Goal: Transaction & Acquisition: Purchase product/service

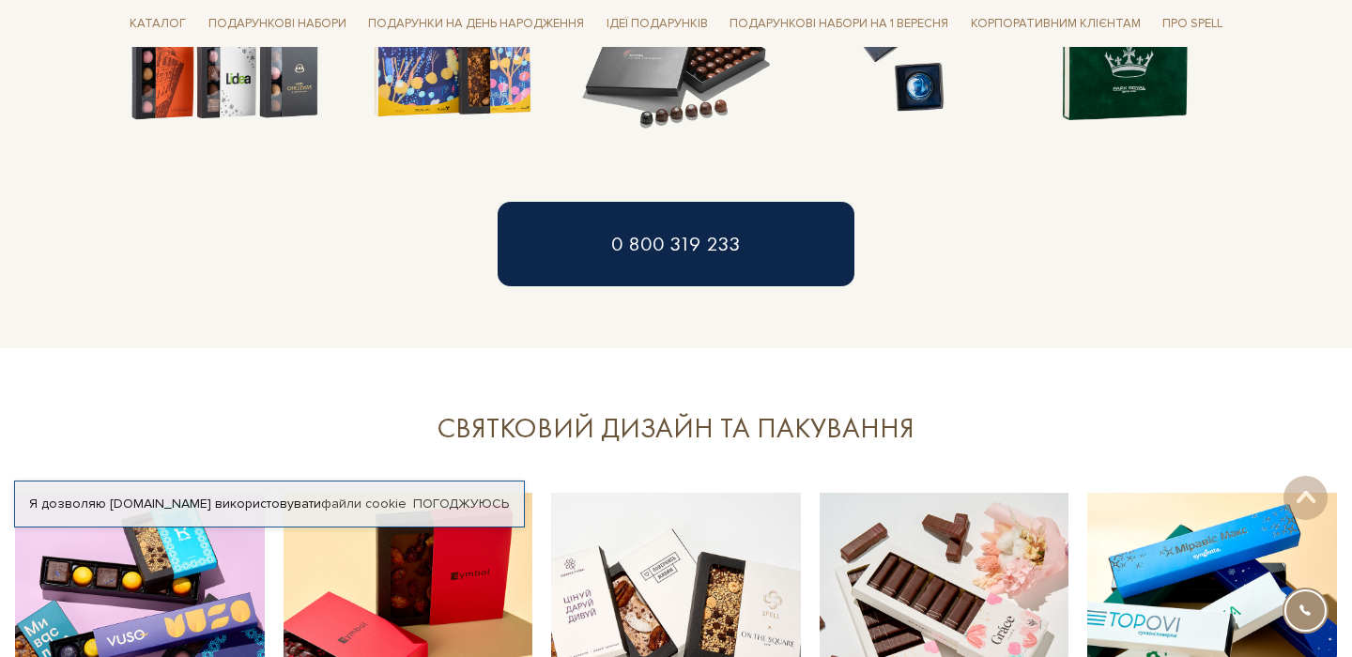
scroll to position [1767, 0]
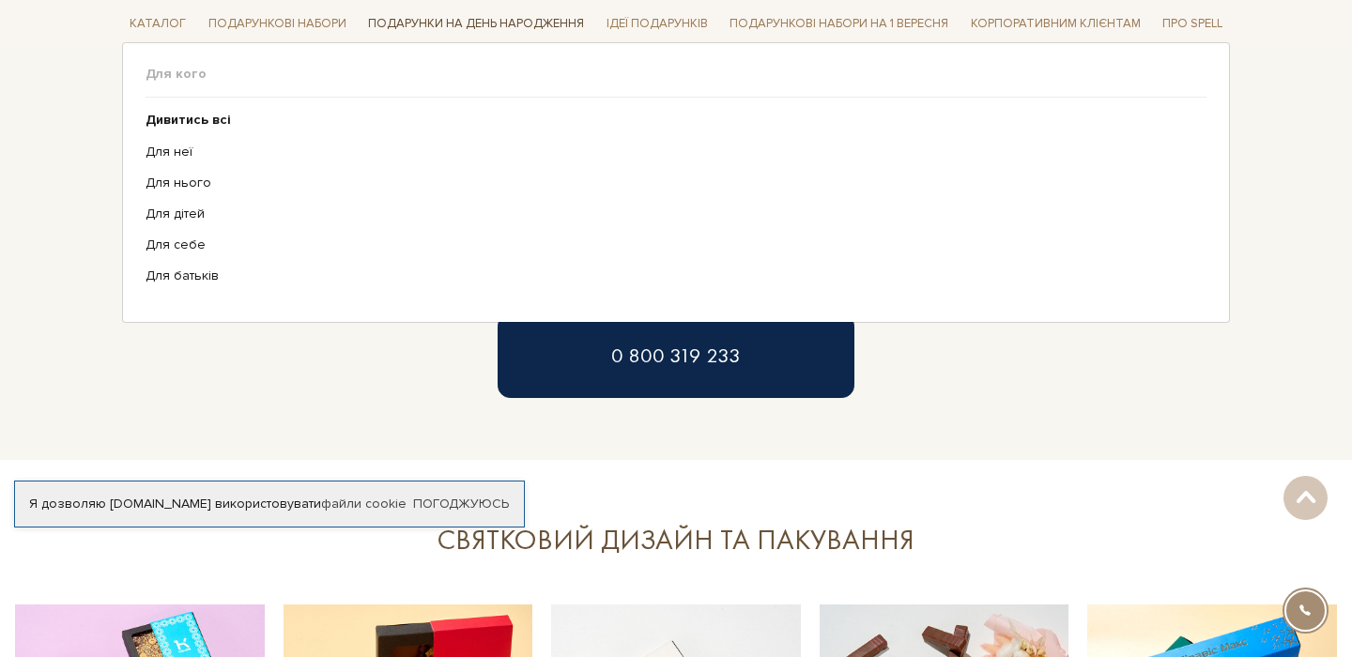
click at [480, 19] on link "Подарунки на День народження" at bounding box center [476, 23] width 231 height 29
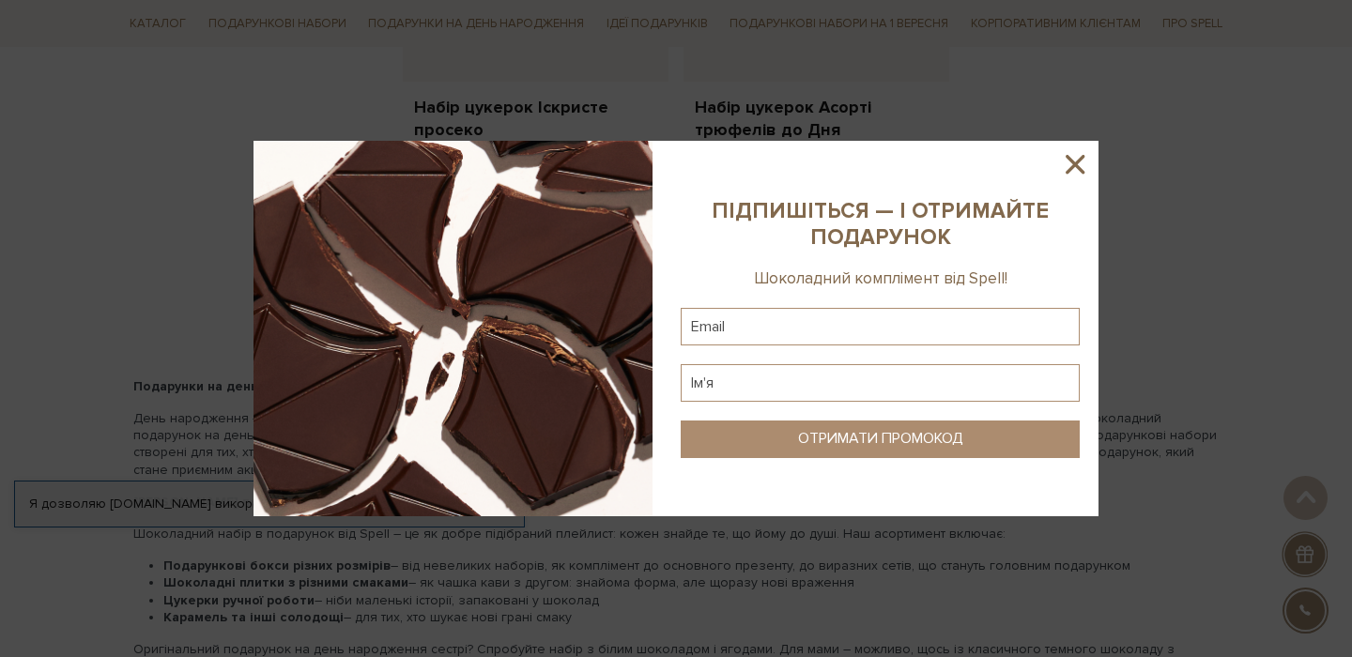
scroll to position [2729, 0]
click at [1088, 165] on icon at bounding box center [1075, 164] width 32 height 32
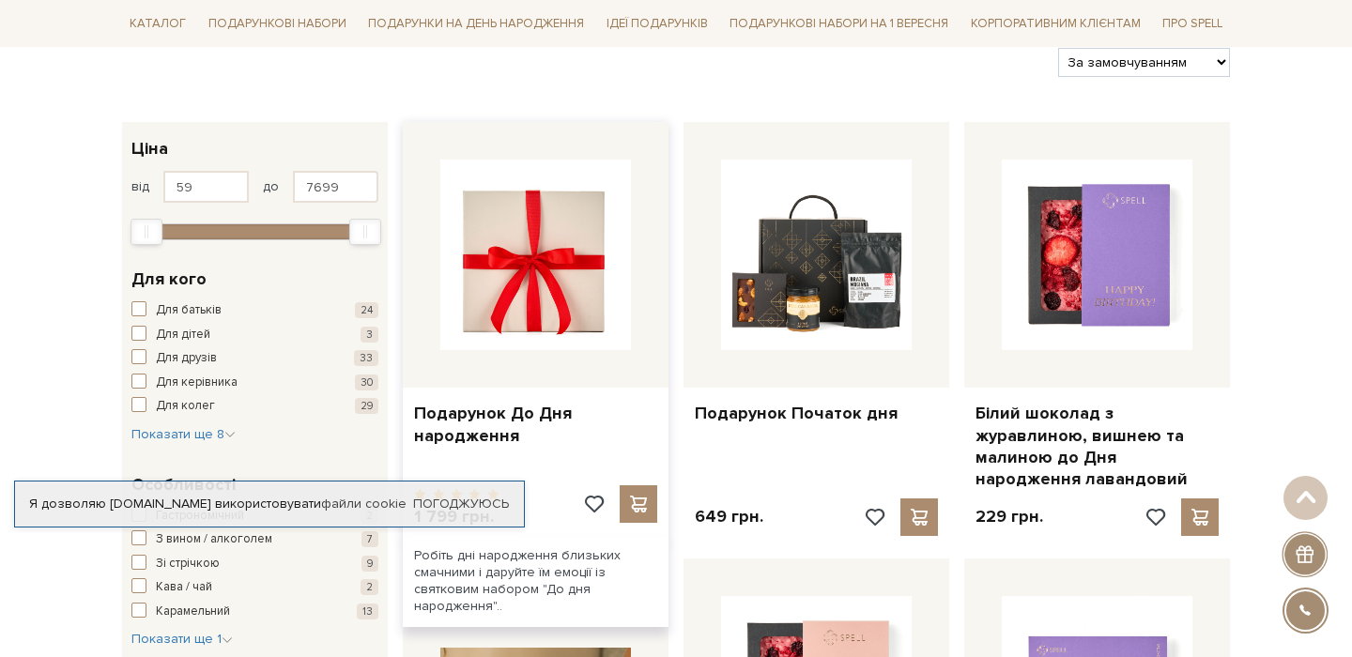
scroll to position [239, 0]
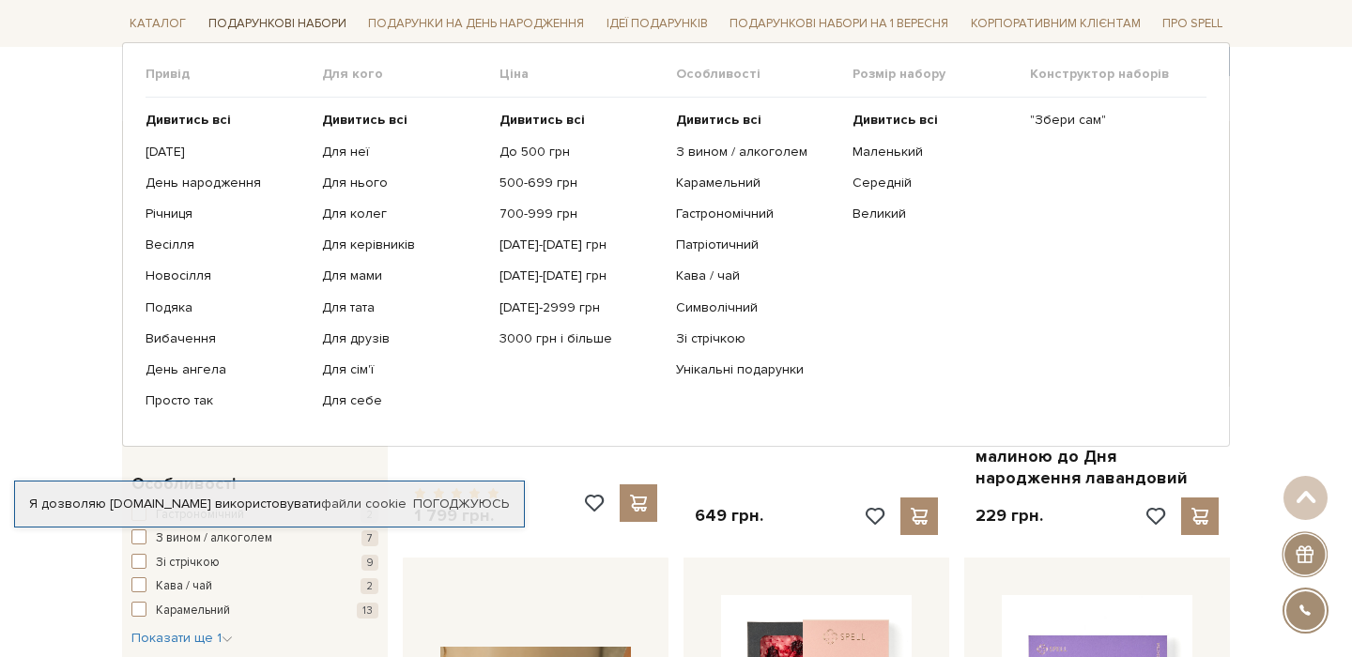
click at [278, 25] on link "Подарункові набори" at bounding box center [277, 23] width 153 height 29
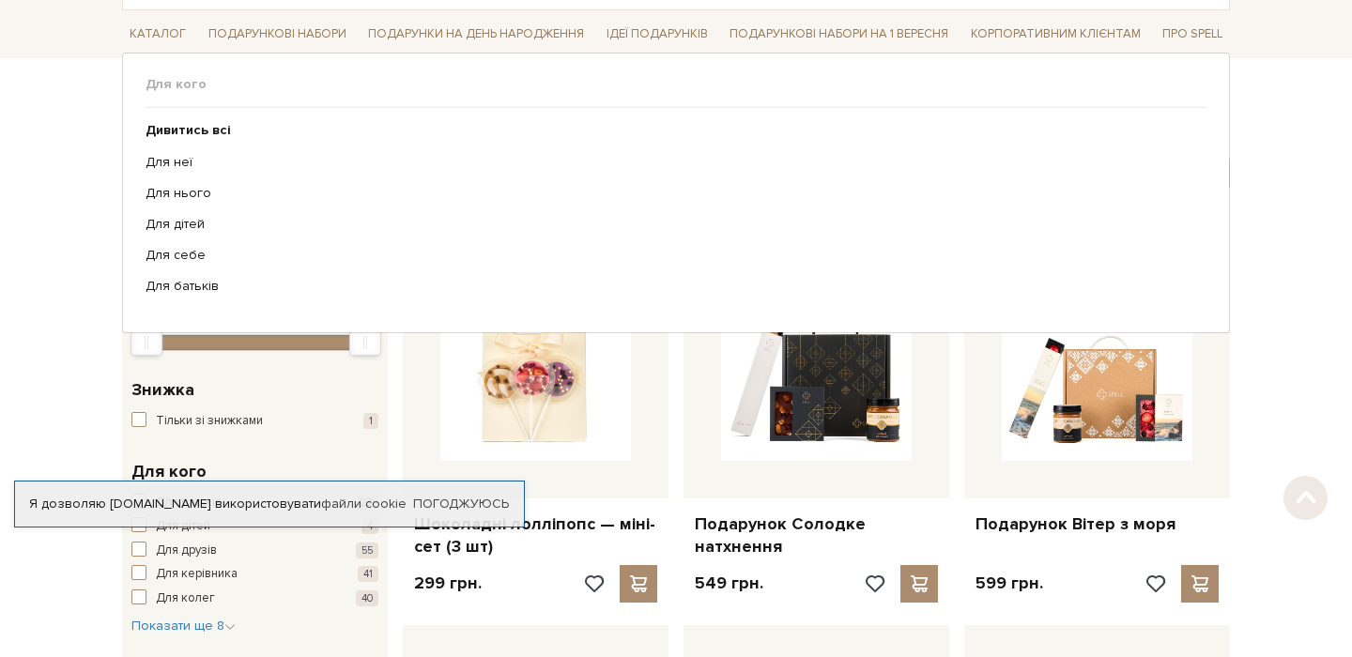
scroll to position [131, 0]
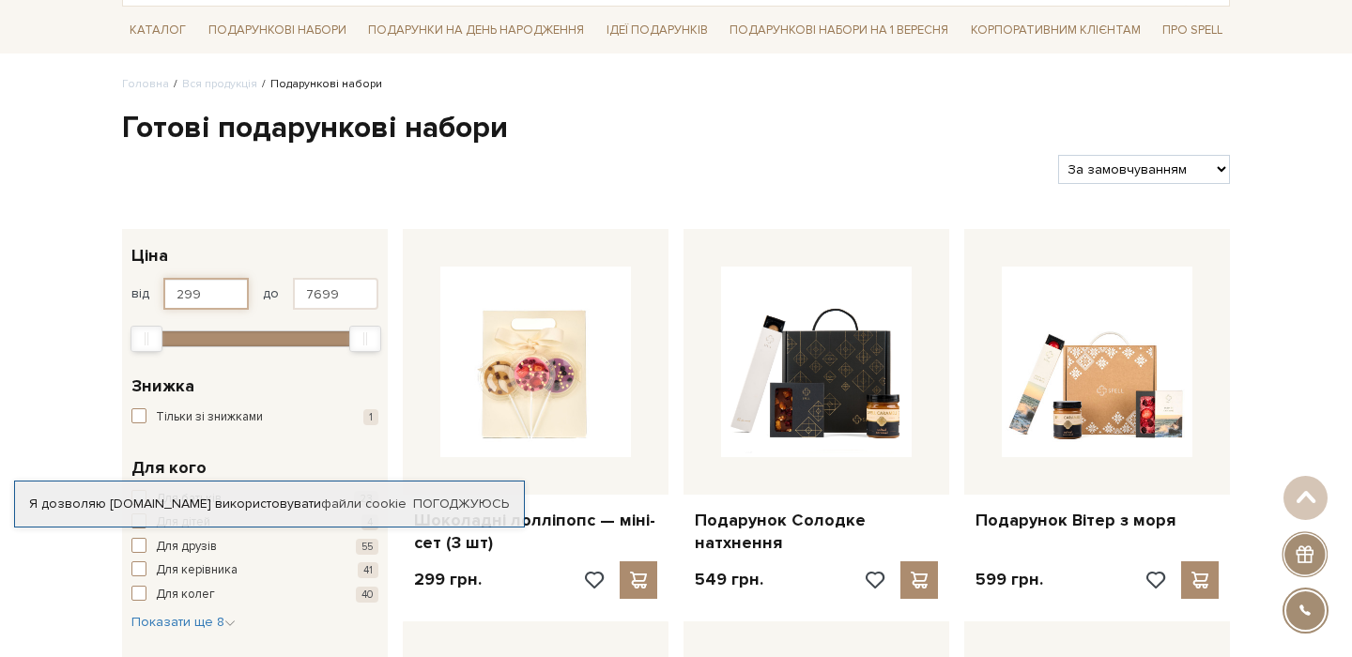
click at [201, 293] on input "299" at bounding box center [205, 294] width 85 height 32
type input "2"
type input "1000"
click at [341, 294] on input "7699" at bounding box center [335, 294] width 85 height 32
type input "7"
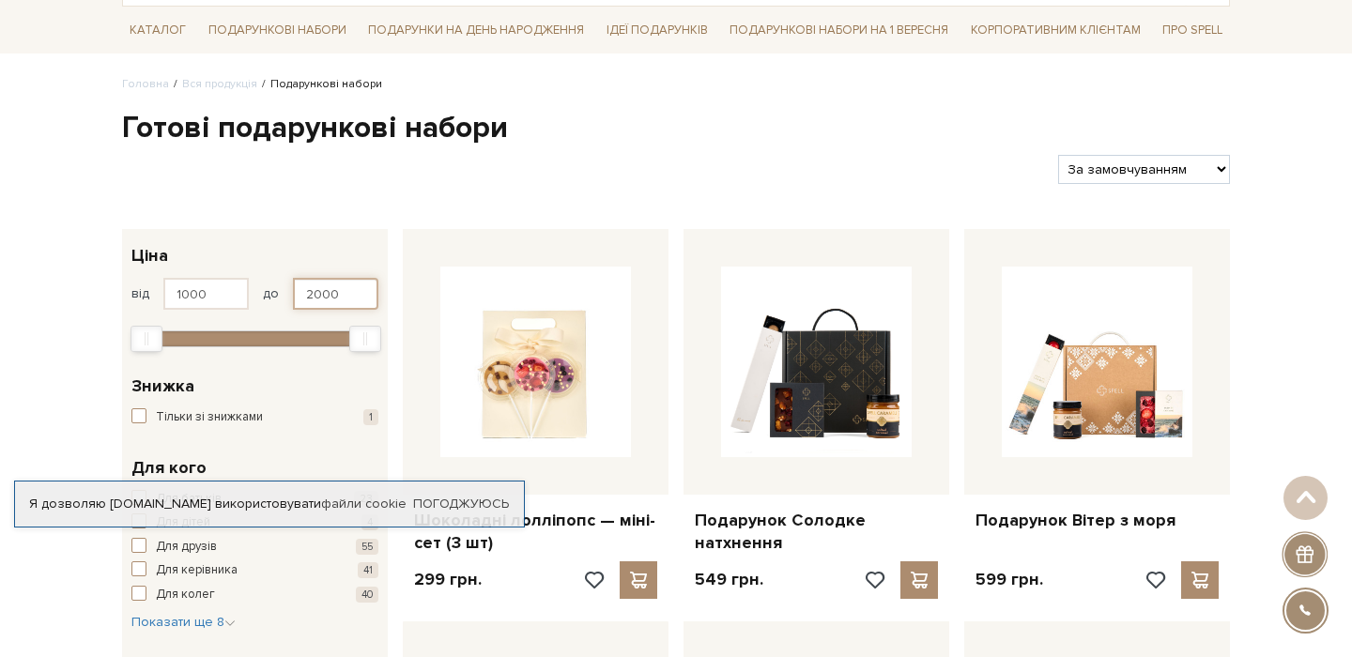
type input "2000"
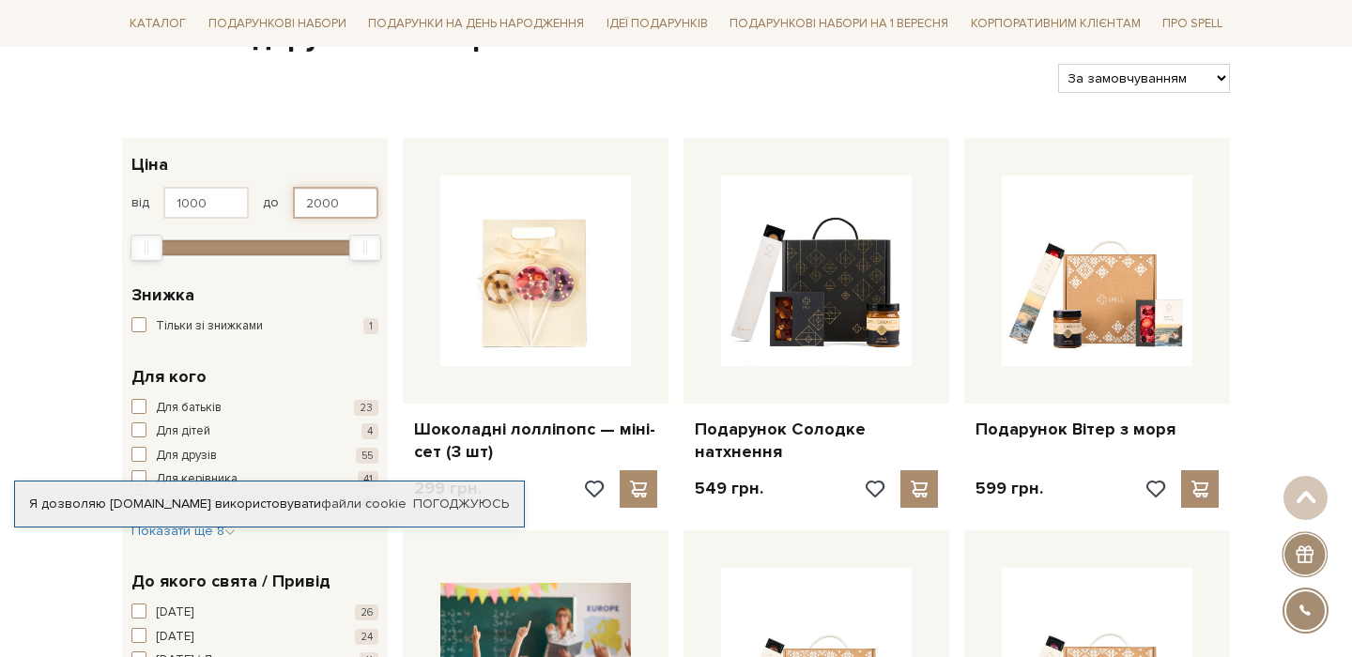
type input "299"
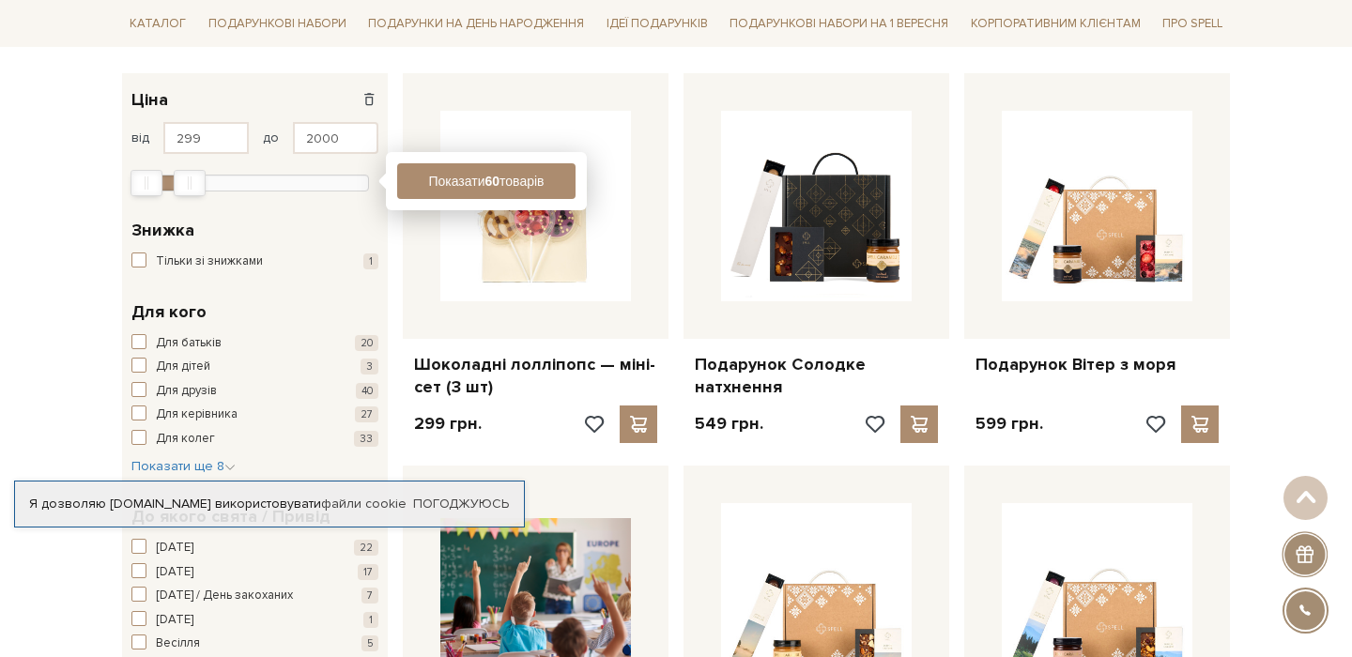
scroll to position [289, 0]
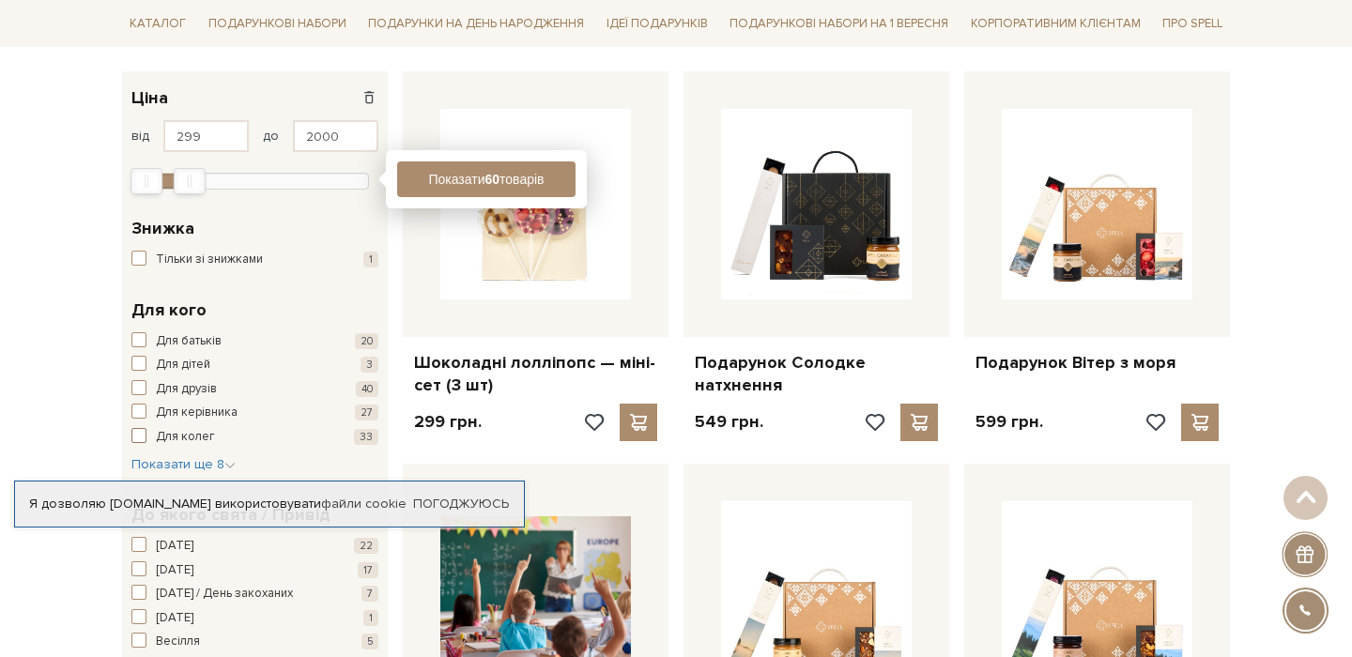
click at [158, 428] on span "Для колег" at bounding box center [185, 437] width 59 height 19
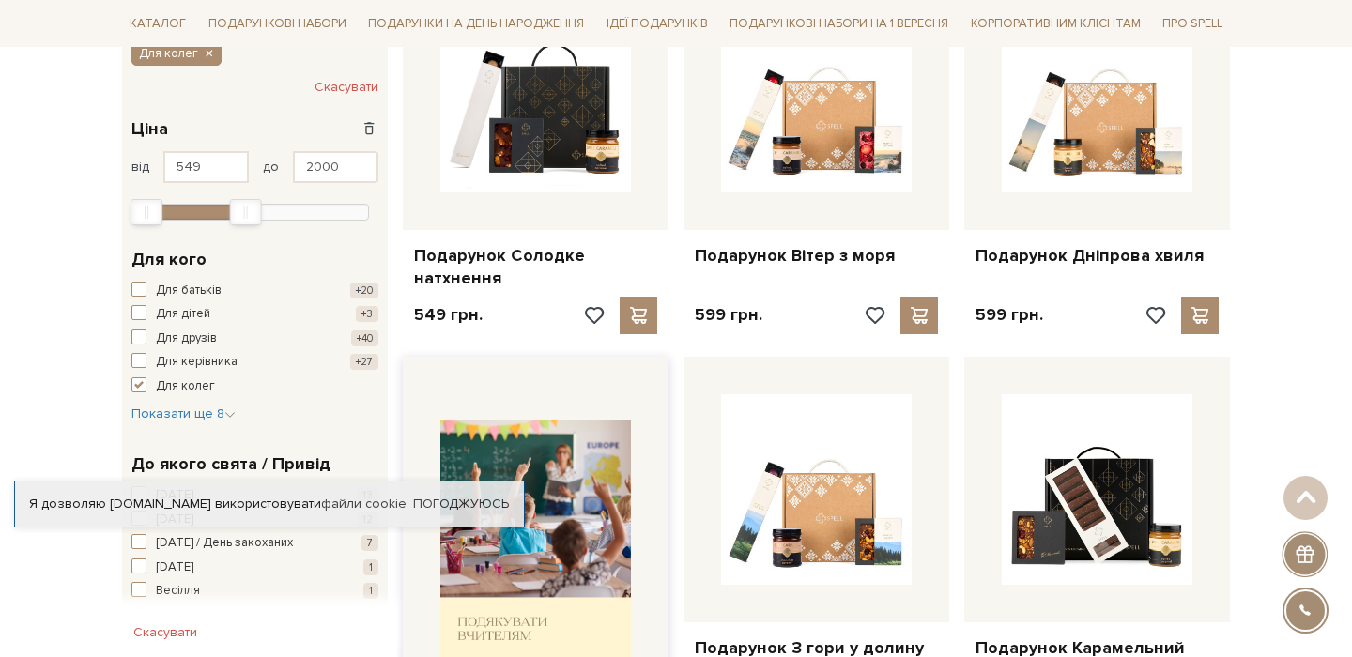
scroll to position [398, 0]
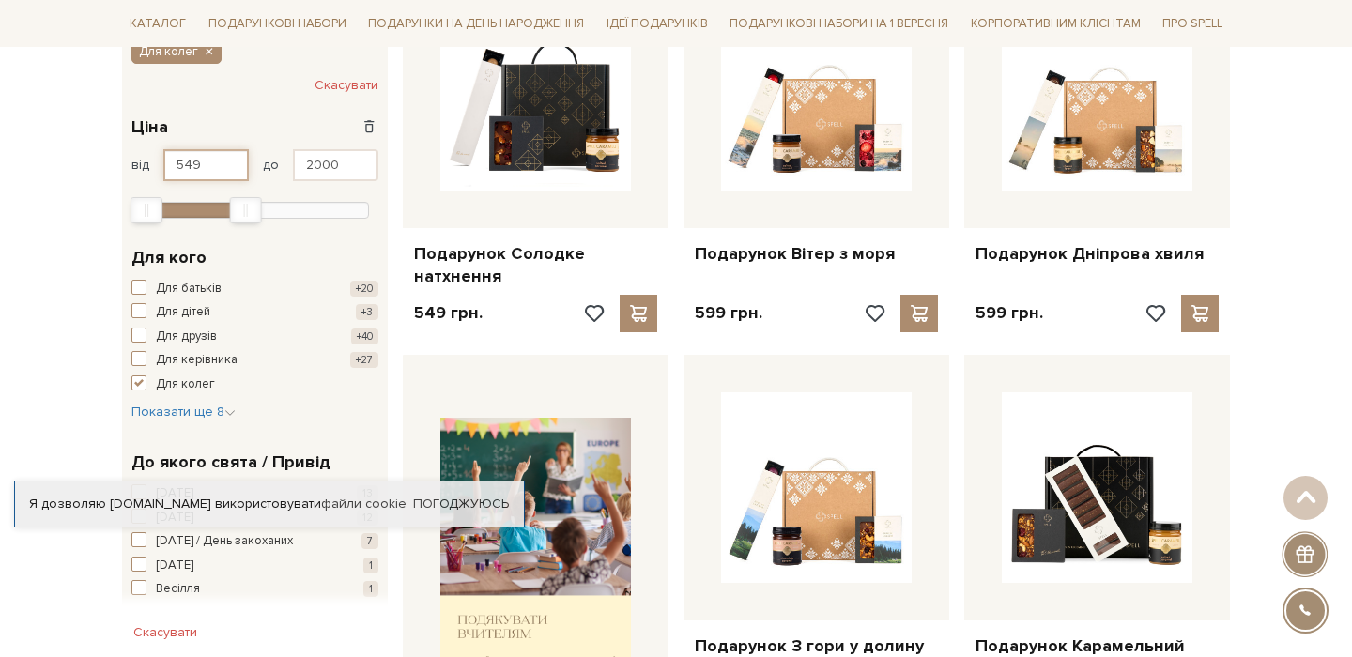
click at [217, 165] on input "549" at bounding box center [205, 165] width 85 height 32
type input "5"
type input "1000"
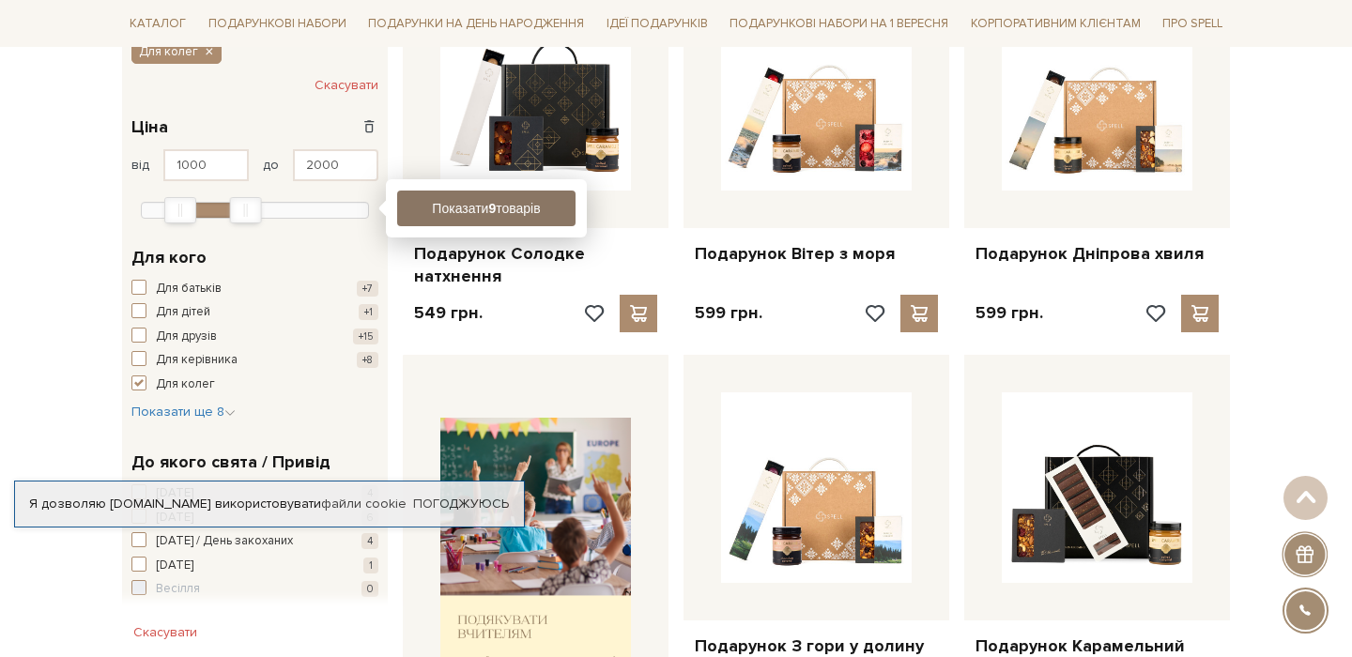
click at [514, 200] on button "Показати 9 товарів" at bounding box center [486, 209] width 178 height 36
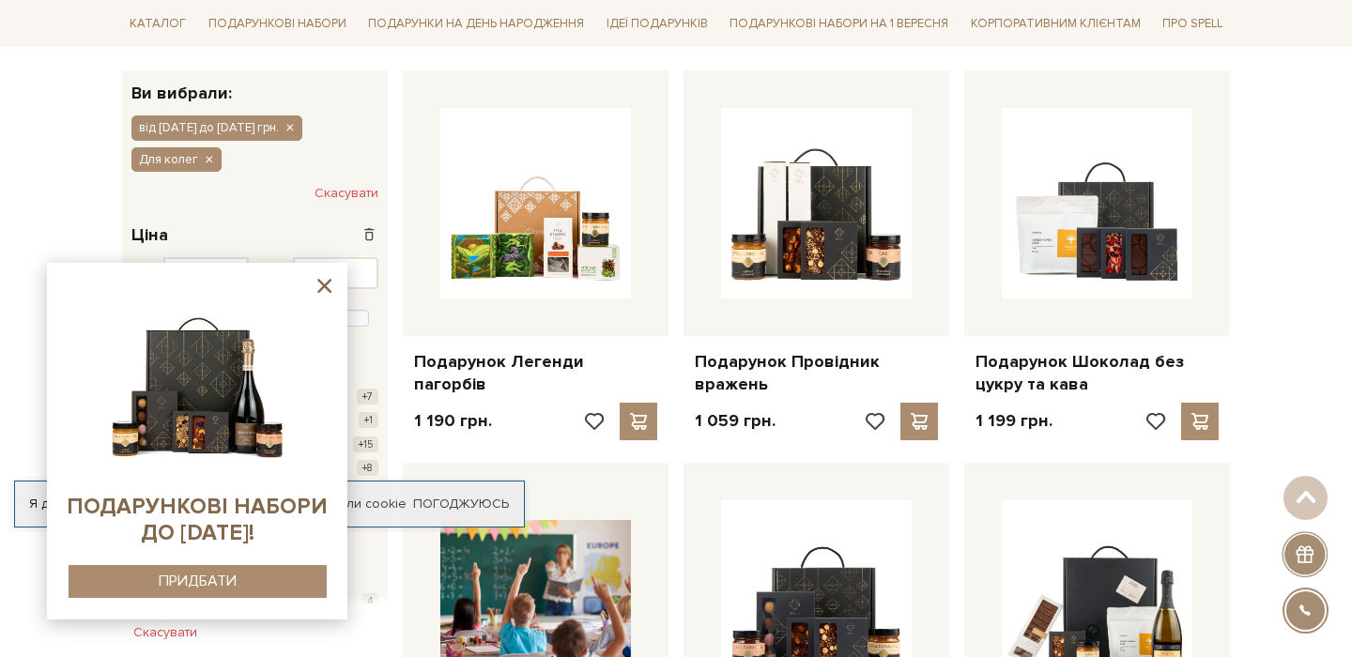
scroll to position [301, 0]
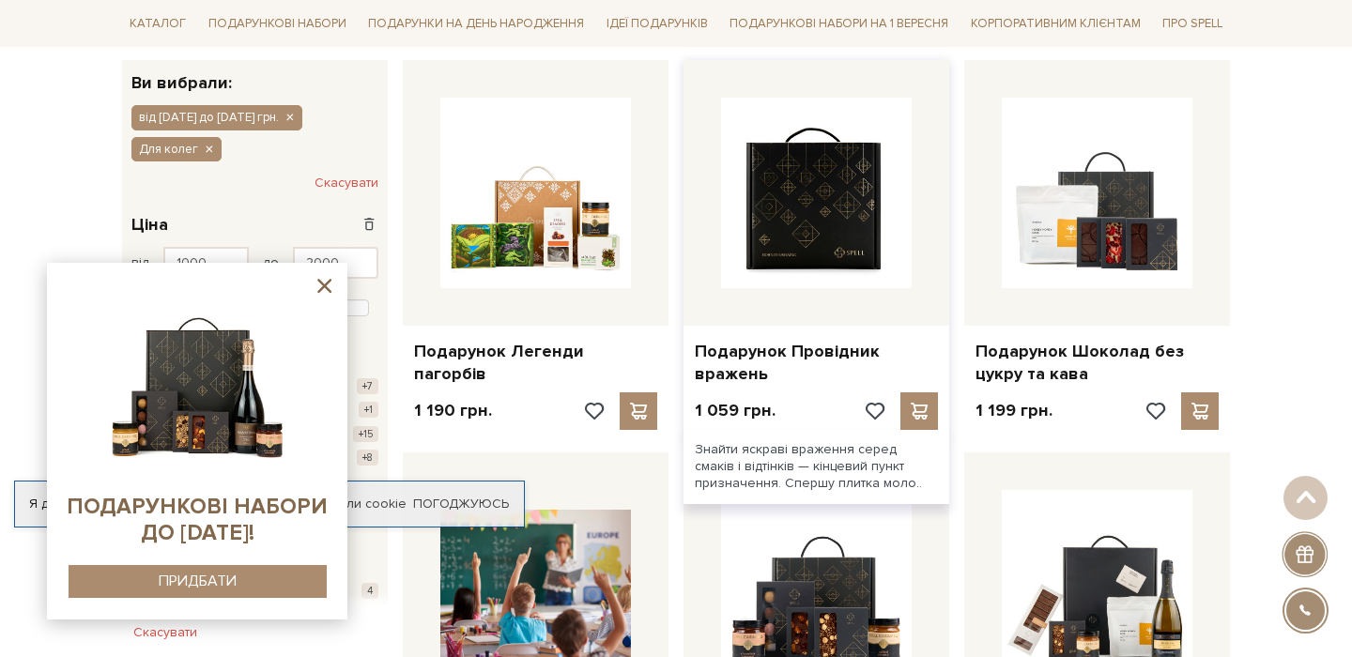
click at [760, 181] on img at bounding box center [816, 193] width 191 height 191
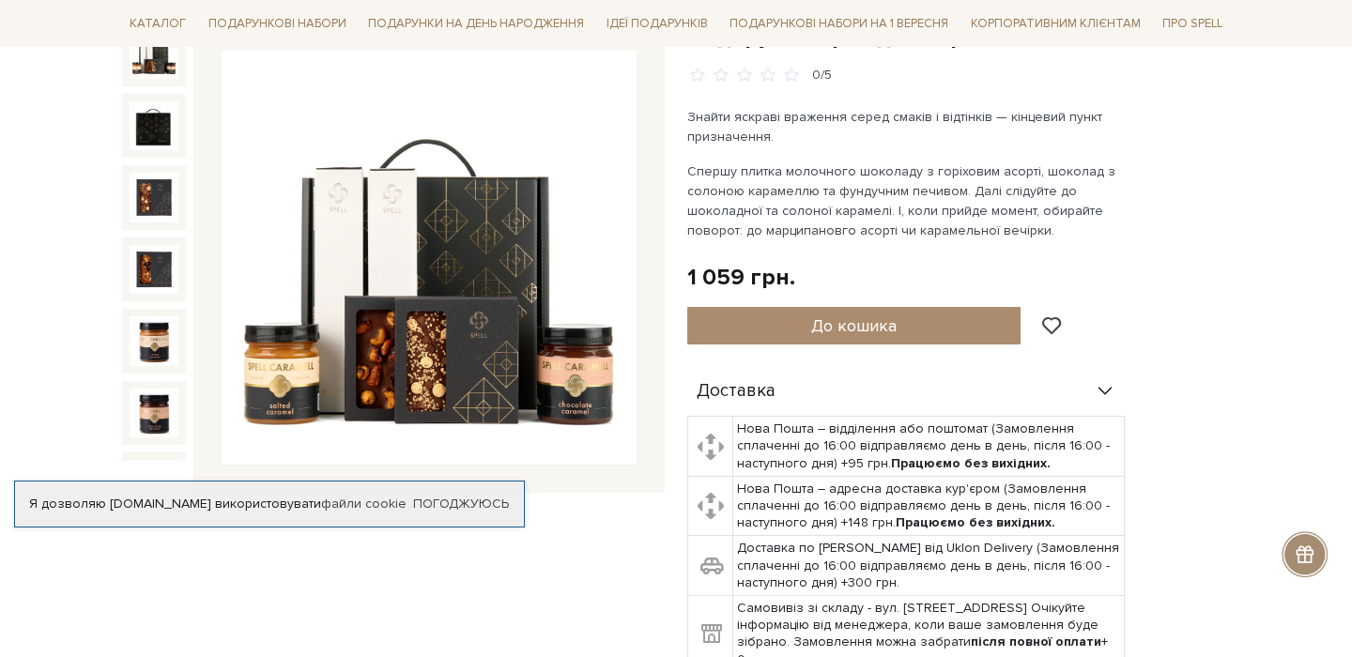
scroll to position [228, 0]
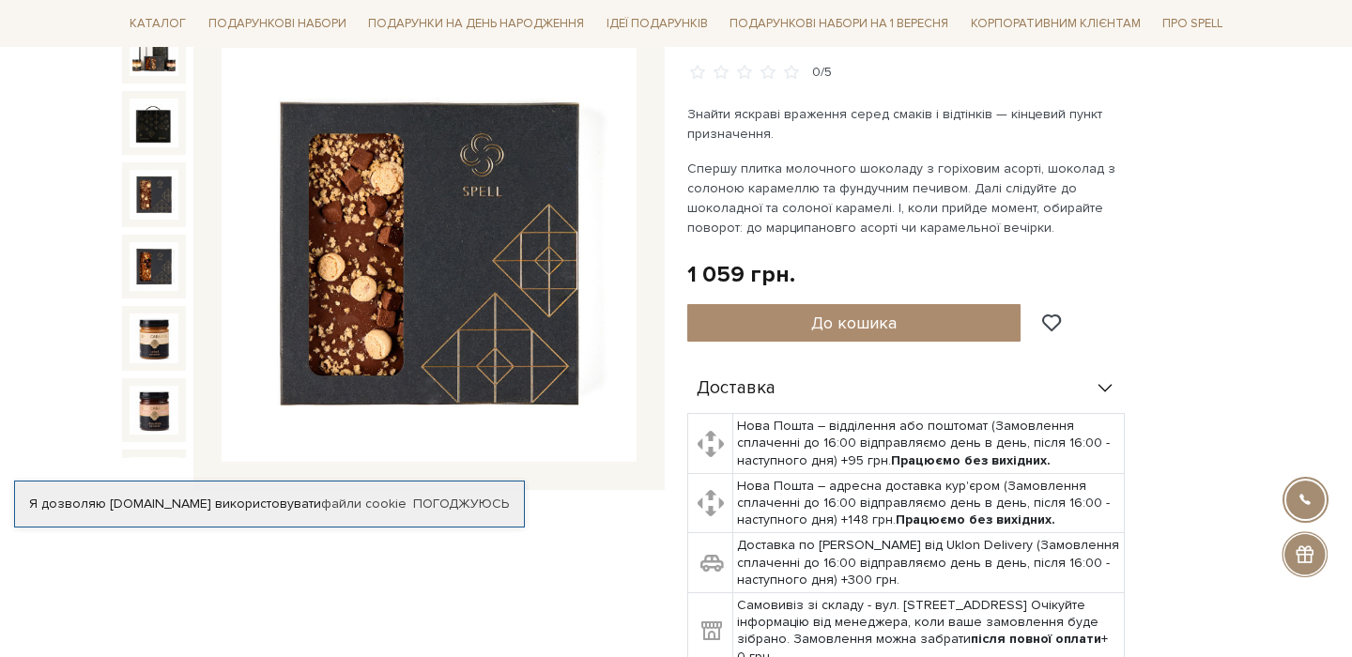
click at [162, 192] on img at bounding box center [154, 194] width 49 height 49
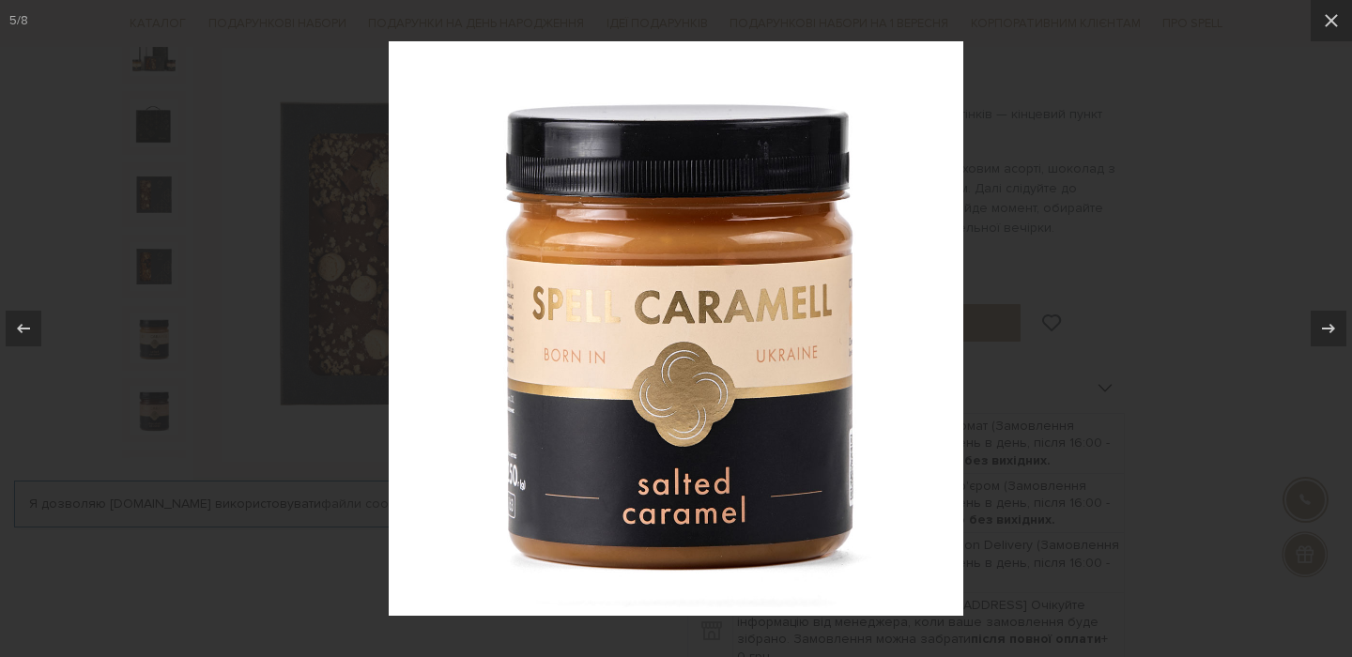
click at [977, 112] on div at bounding box center [676, 328] width 1352 height 657
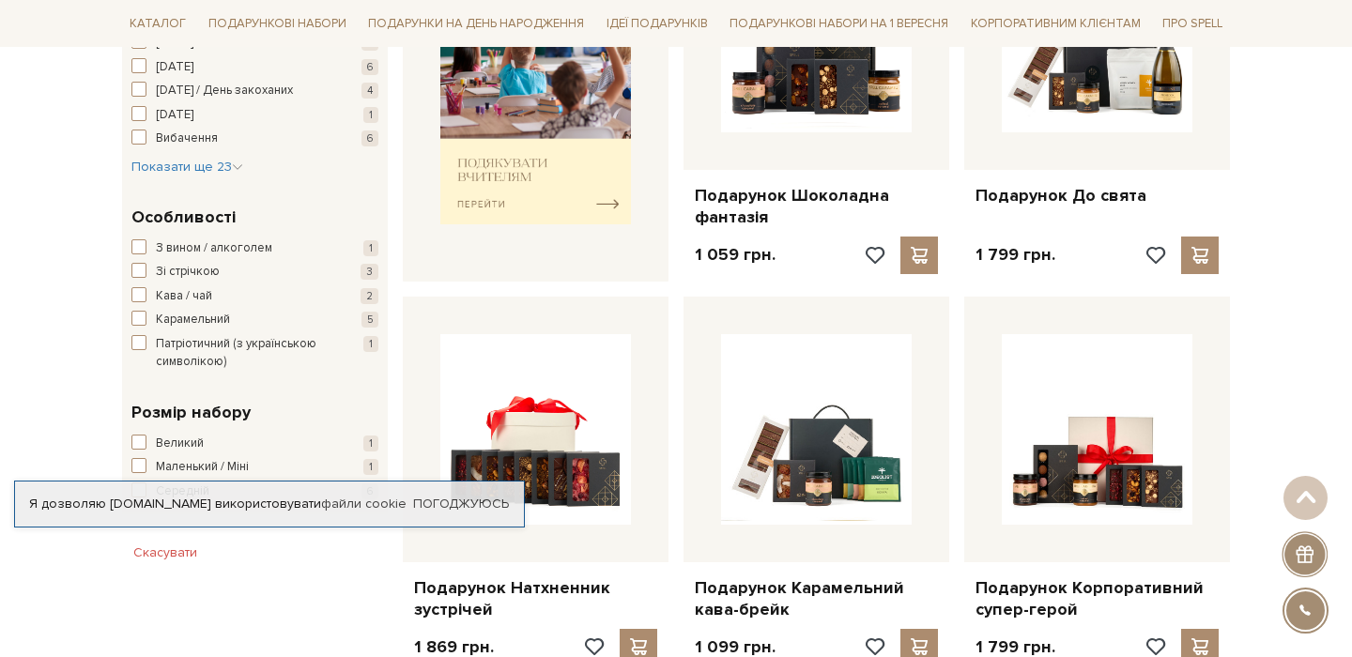
scroll to position [963, 0]
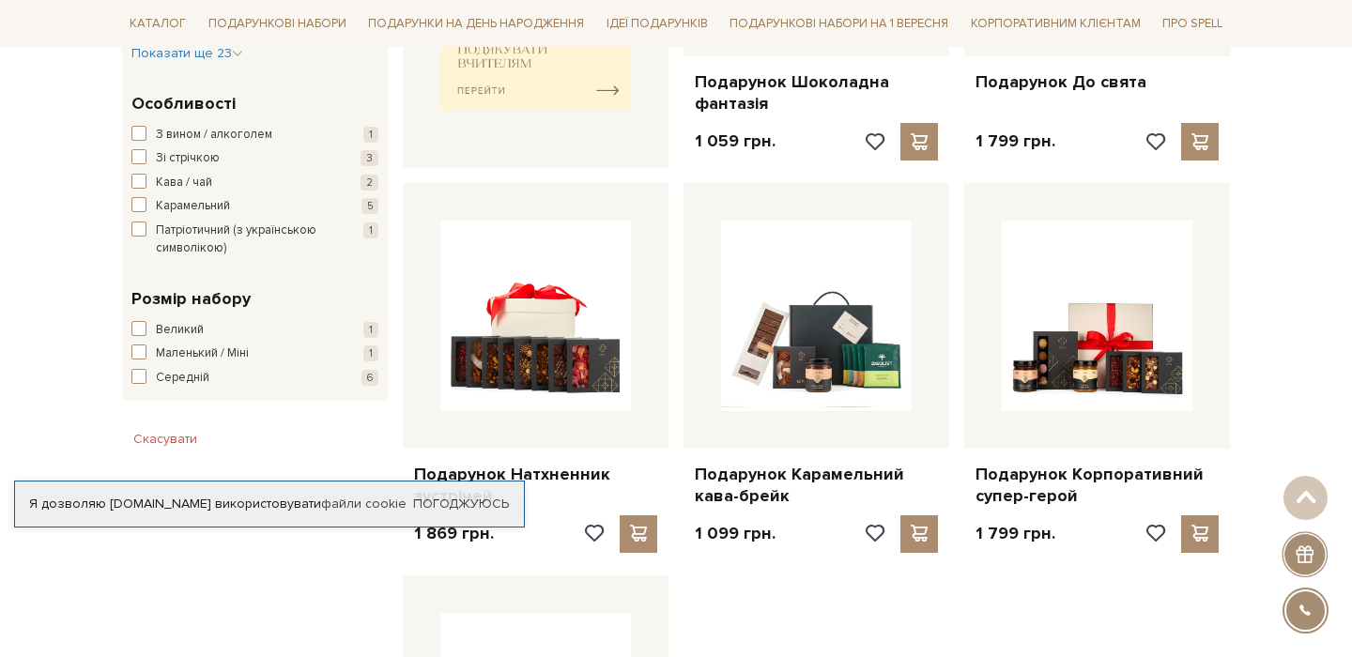
click at [1246, 157] on div "Головна Вся продукція Подарункові набори Від 1000 до 2000 грн.. для кого для ко…" at bounding box center [676, 404] width 1352 height 2319
click at [480, 502] on link "Погоджуюсь" at bounding box center [461, 504] width 96 height 17
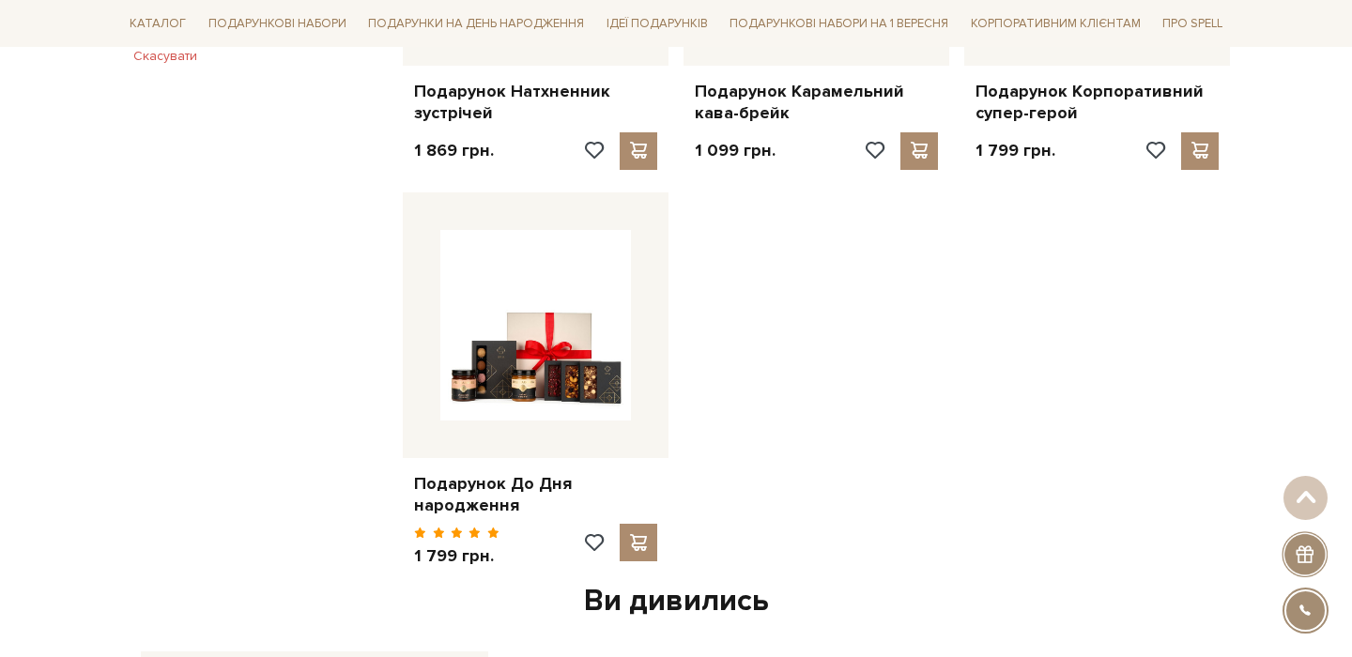
scroll to position [1390, 0]
